Goal: Check status: Check status

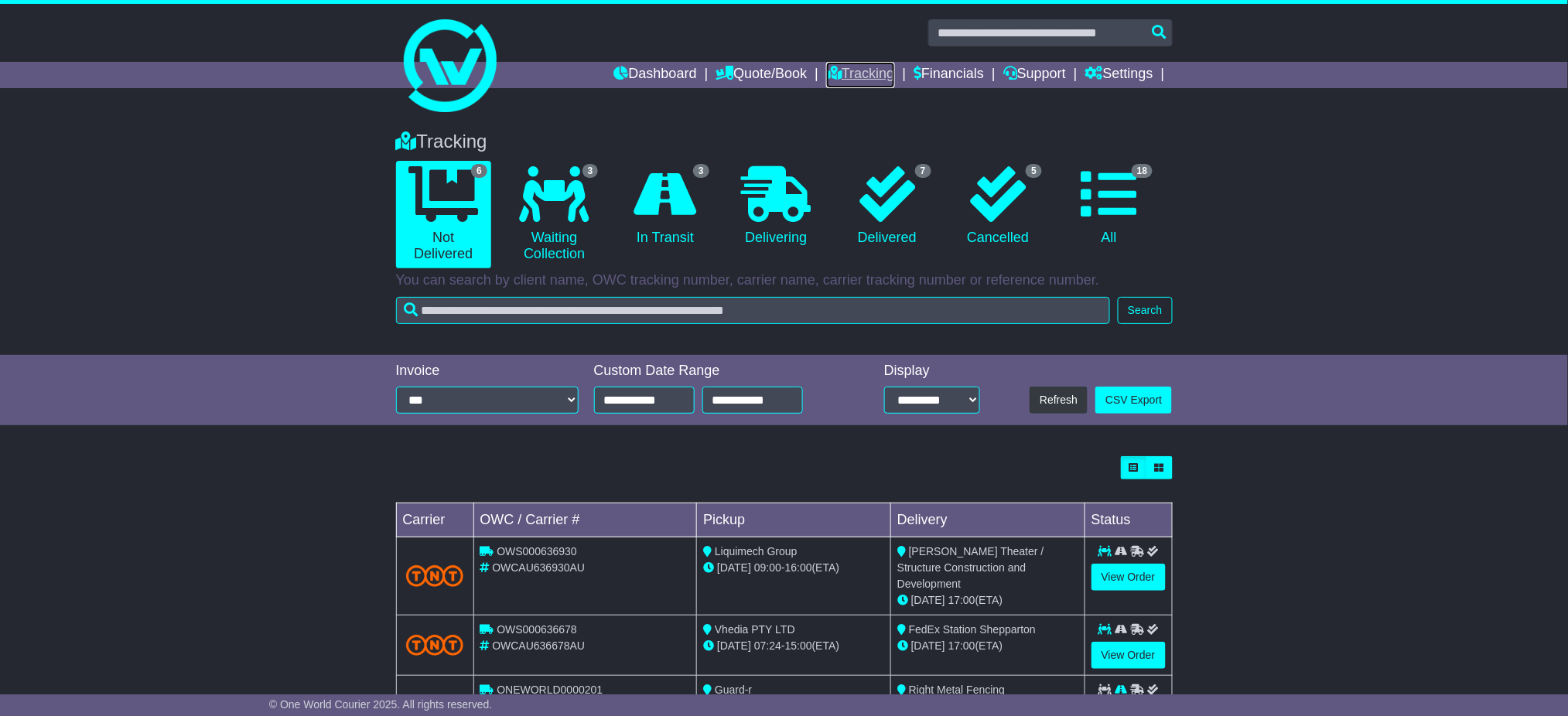
click at [833, 74] on link "Tracking" at bounding box center [860, 75] width 68 height 26
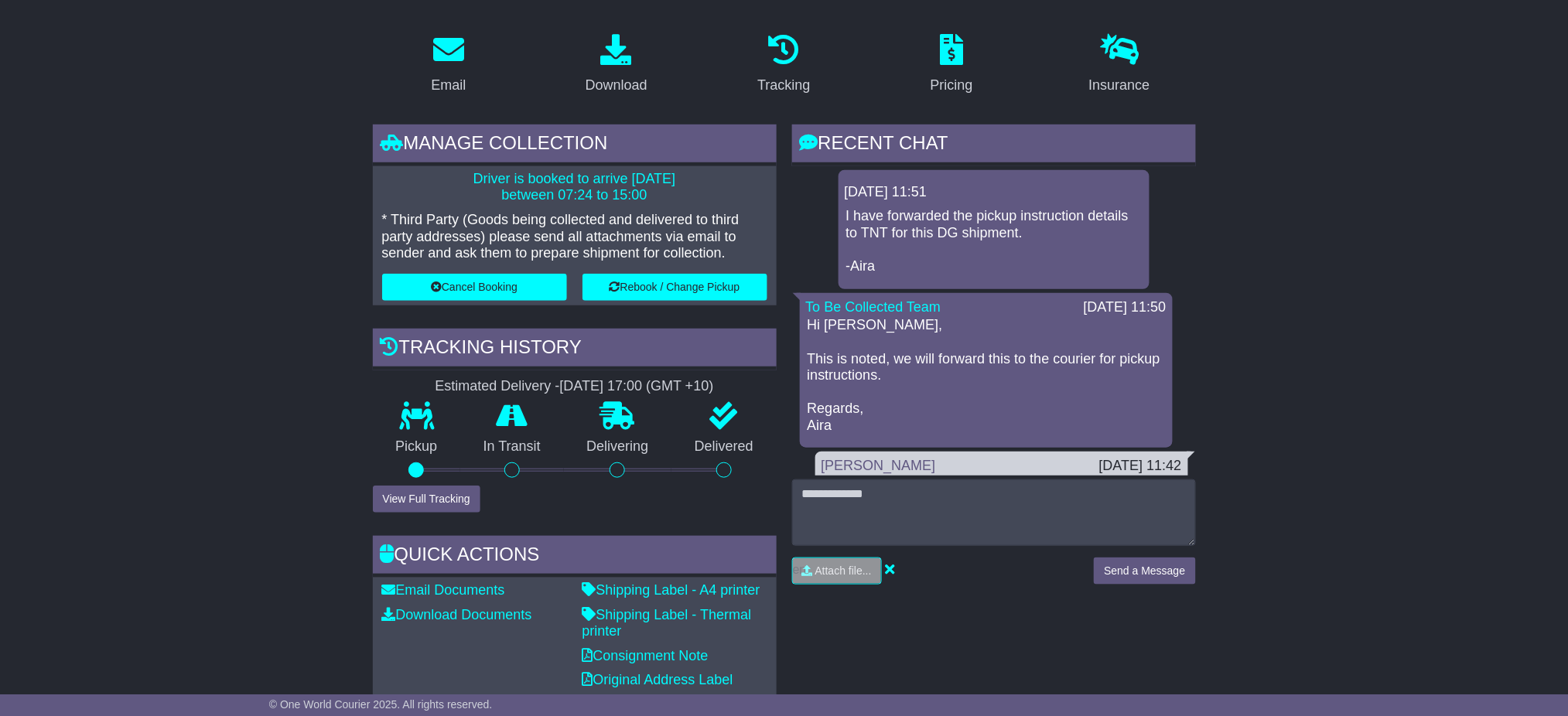
scroll to position [515, 0]
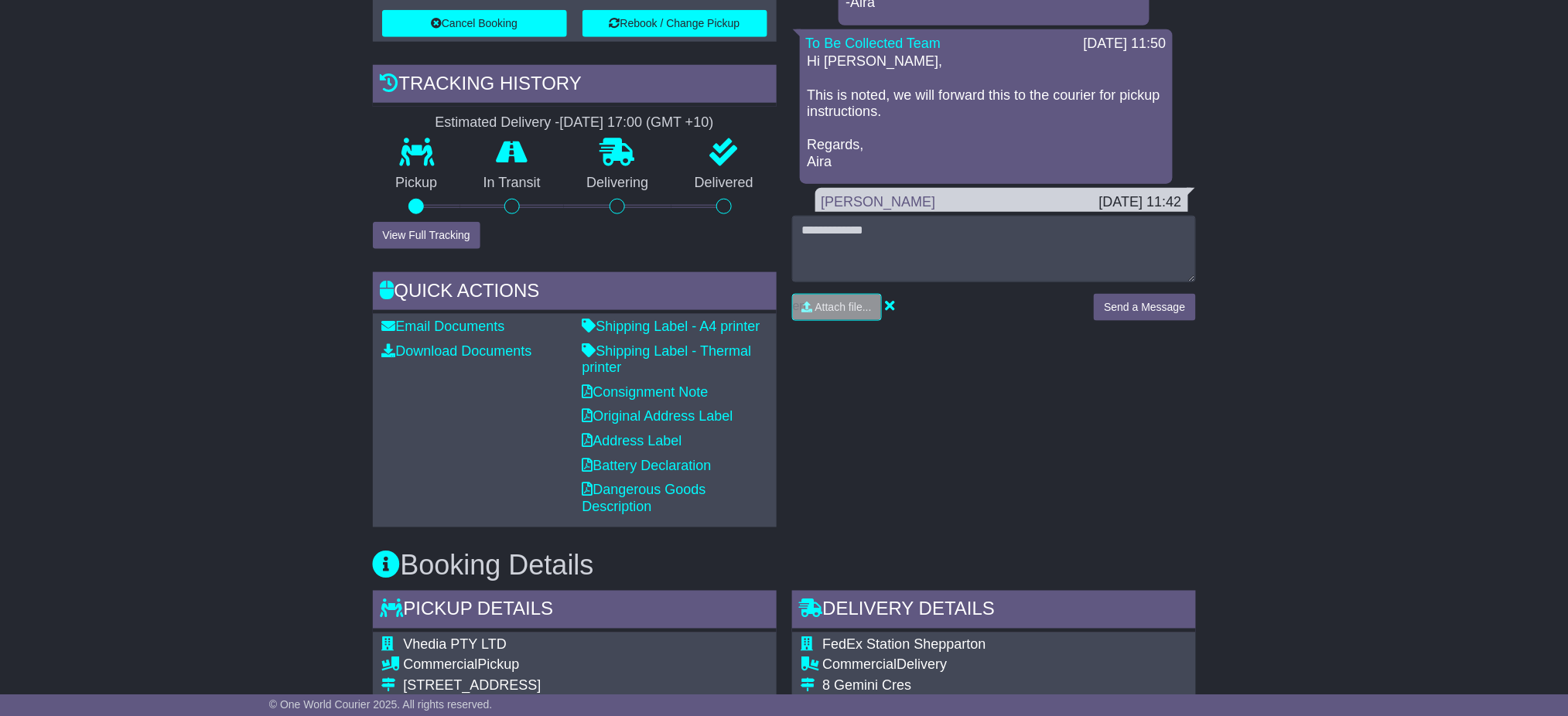
click at [427, 153] on icon at bounding box center [416, 153] width 34 height 28
click at [421, 168] on div "Pickup" at bounding box center [417, 180] width 88 height 84
click at [414, 159] on icon at bounding box center [416, 153] width 34 height 28
click at [444, 229] on button "View Full Tracking" at bounding box center [427, 235] width 108 height 27
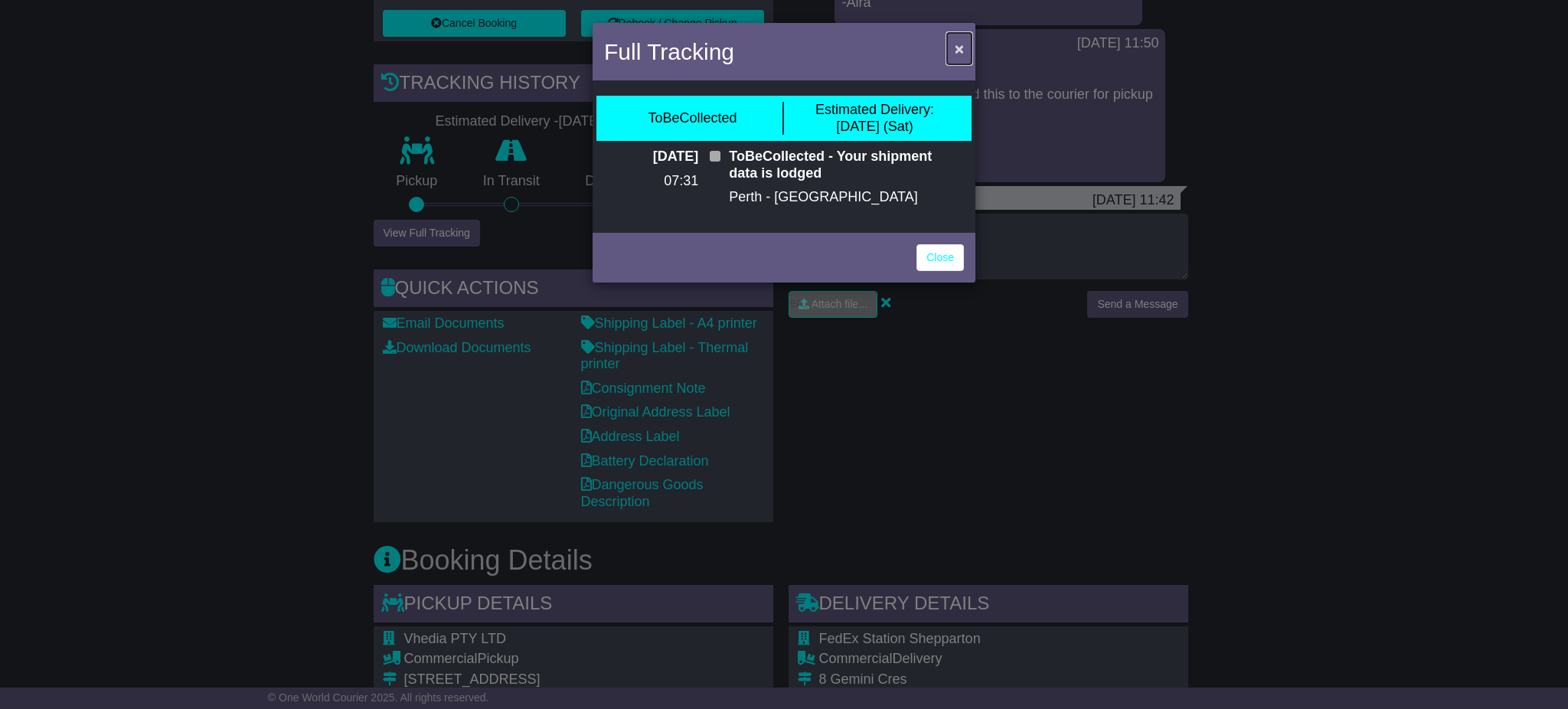
click at [959, 42] on span "×" at bounding box center [959, 49] width 10 height 17
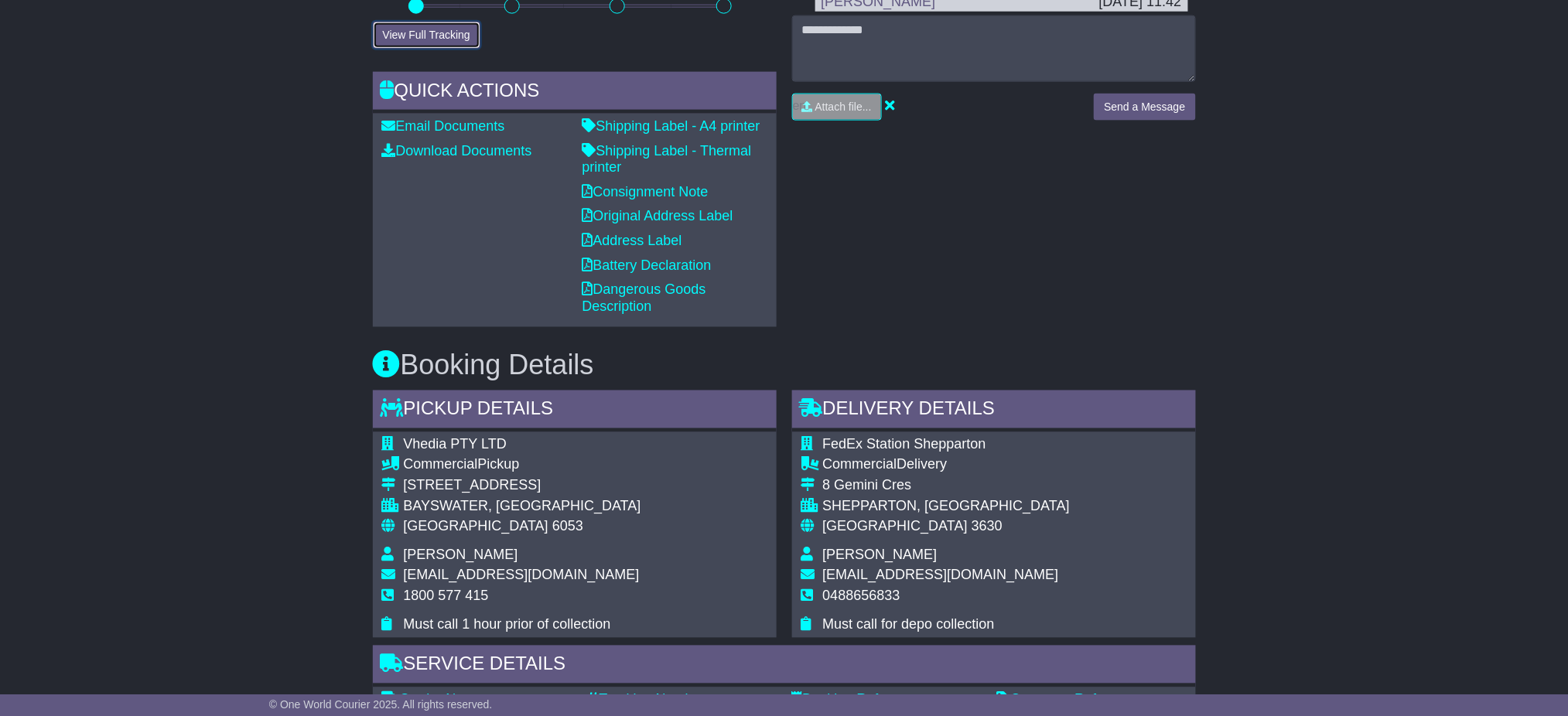
scroll to position [721, 0]
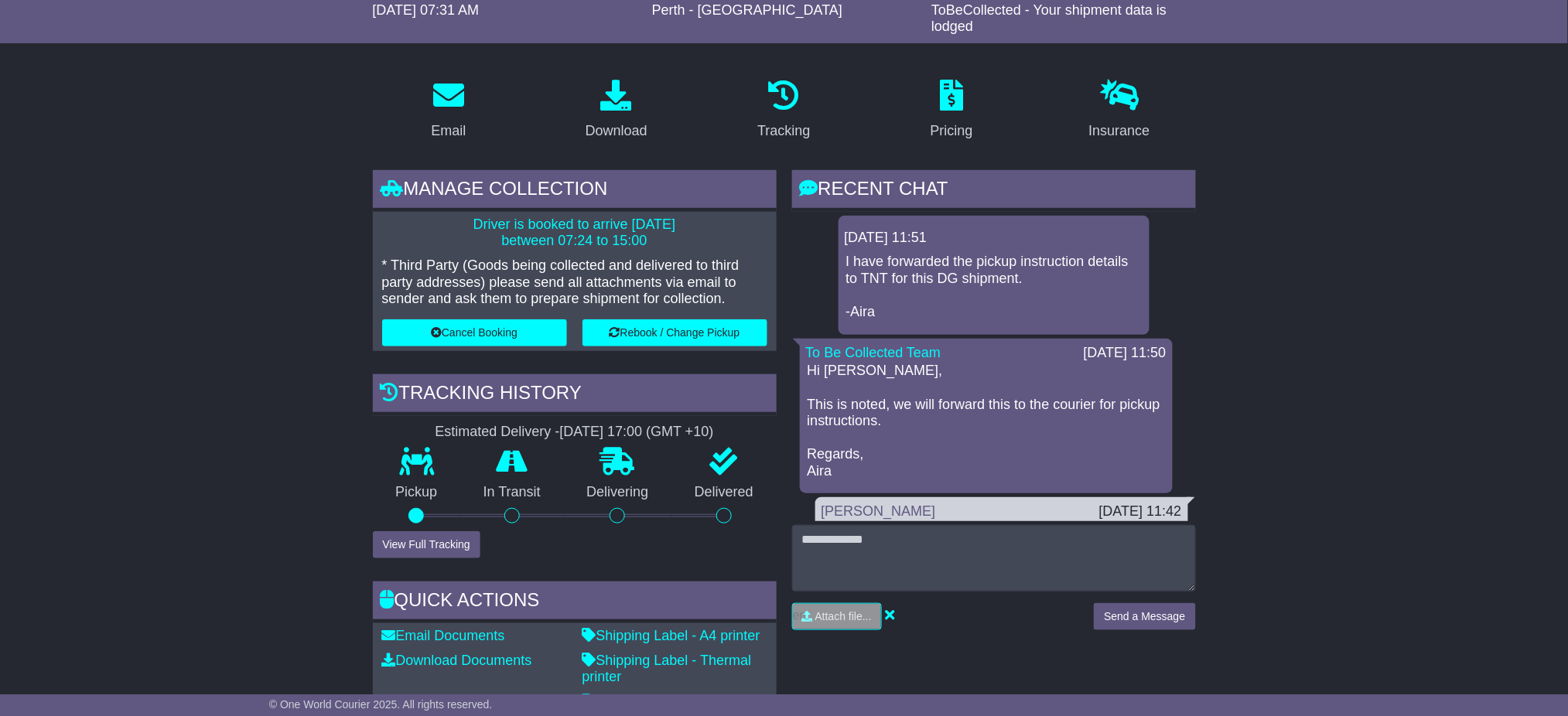
scroll to position [310, 0]
